Goal: Navigation & Orientation: Find specific page/section

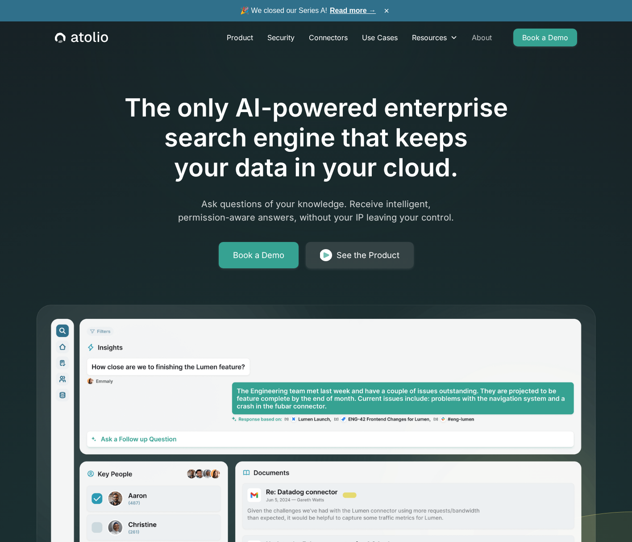
click at [486, 37] on link "About" at bounding box center [481, 38] width 34 height 18
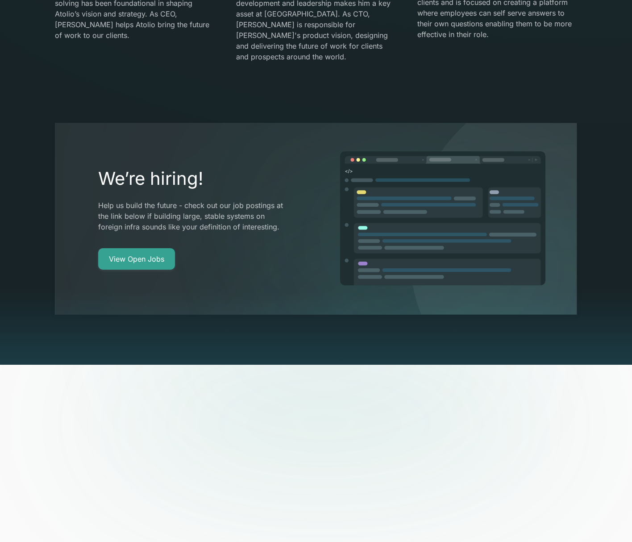
scroll to position [1802, 0]
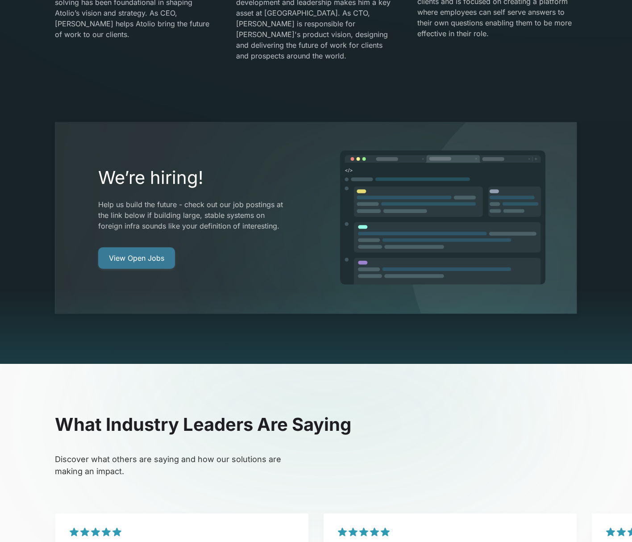
click at [143, 247] on link "View Open Jobs" at bounding box center [136, 257] width 77 height 21
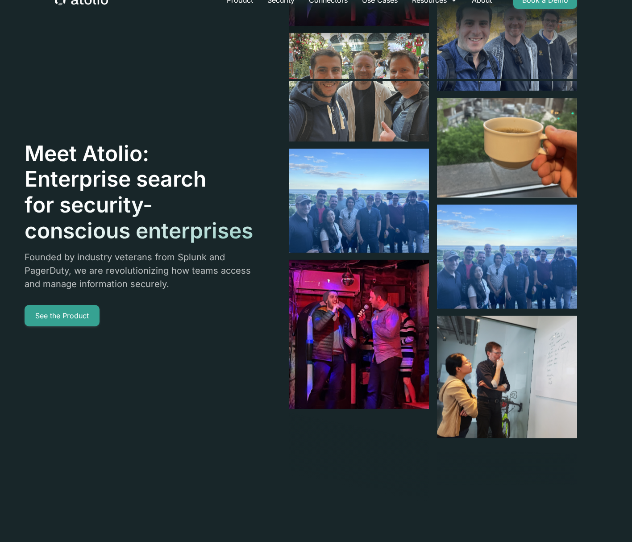
scroll to position [0, 0]
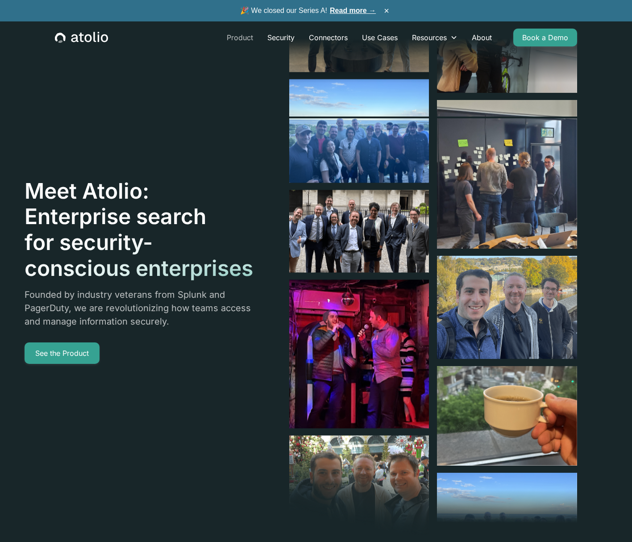
click at [233, 35] on link "Product" at bounding box center [240, 38] width 41 height 18
